Goal: Transaction & Acquisition: Subscribe to service/newsletter

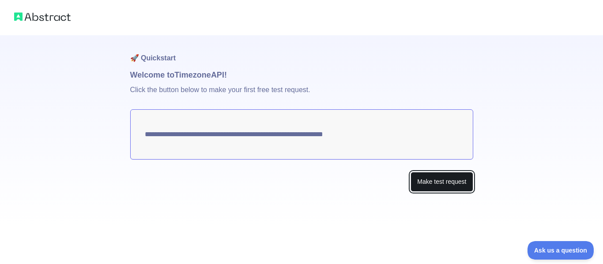
click at [421, 183] on button "Make test request" at bounding box center [441, 182] width 62 height 20
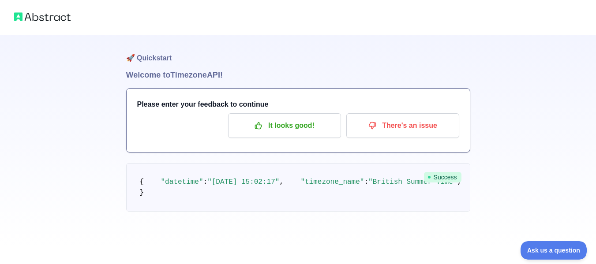
scroll to position [34, 0]
click at [262, 123] on icon "button" at bounding box center [258, 126] width 7 height 7
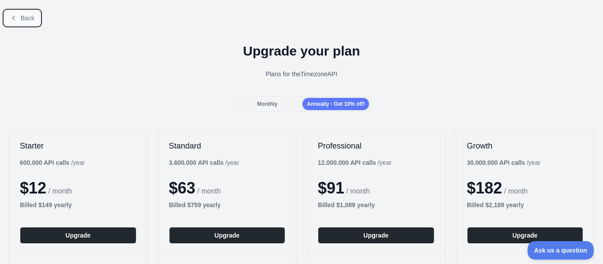
click at [21, 16] on span "Back" at bounding box center [28, 18] width 14 height 7
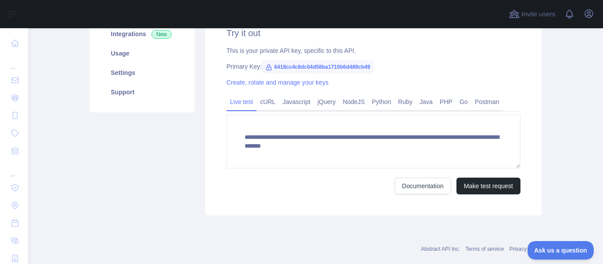
scroll to position [155, 0]
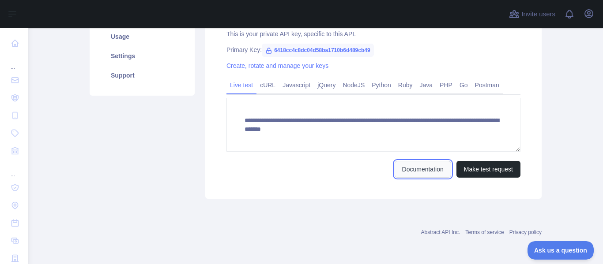
click at [413, 172] on link "Documentation" at bounding box center [422, 169] width 56 height 17
